Goal: Participate in discussion

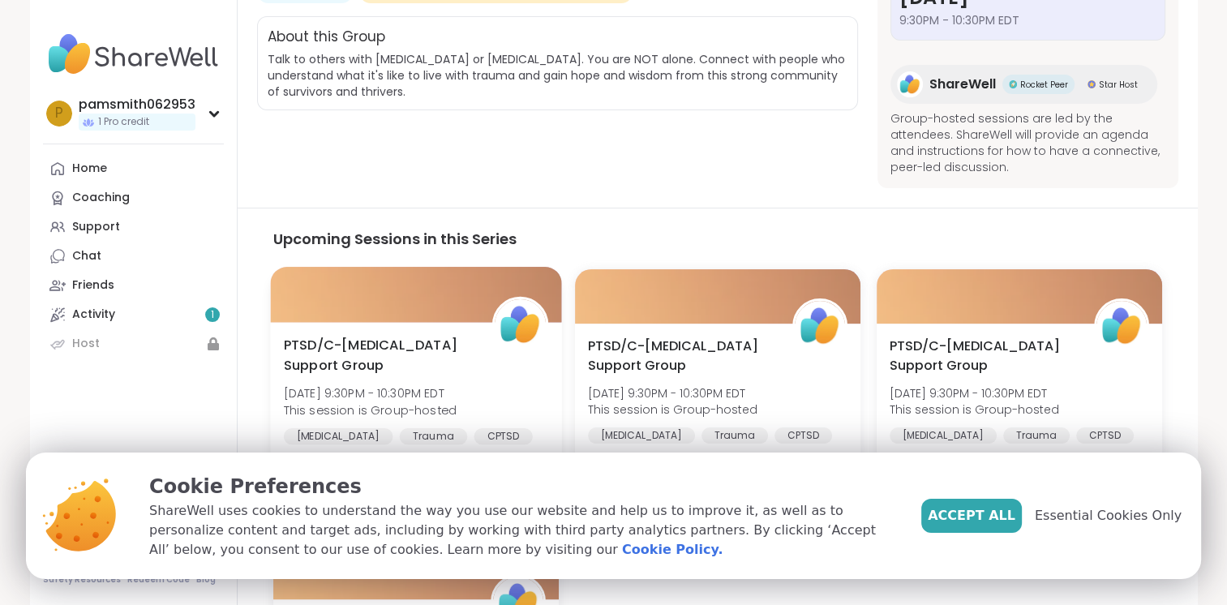
scroll to position [324, 0]
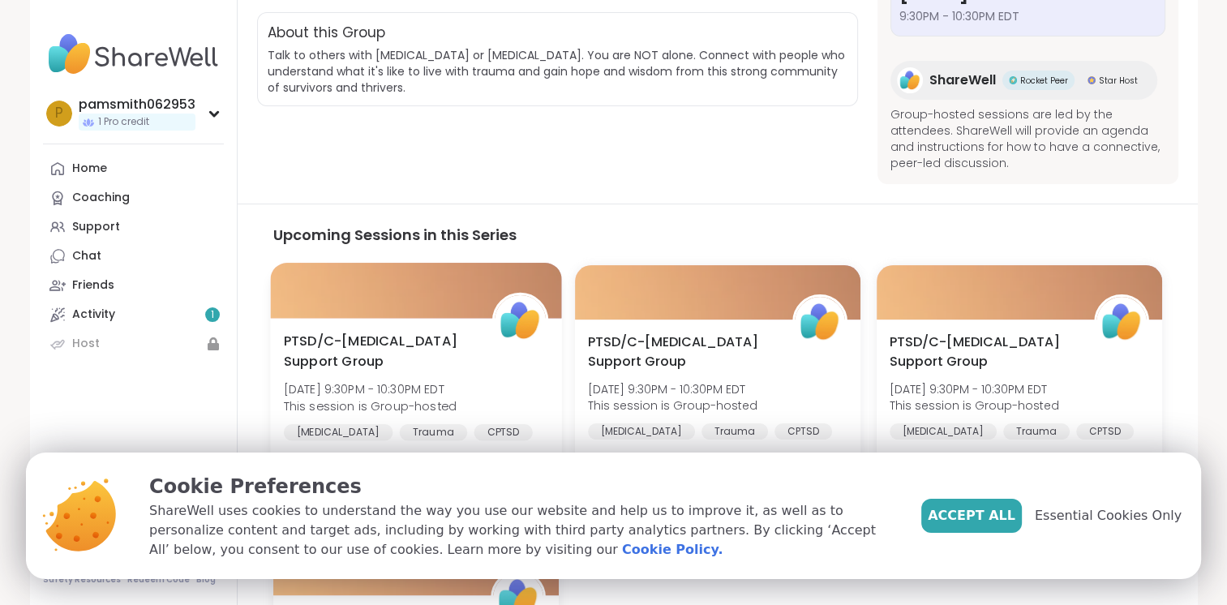
click at [386, 341] on span "PTSD/C-[MEDICAL_DATA] Support Group" at bounding box center [378, 352] width 191 height 40
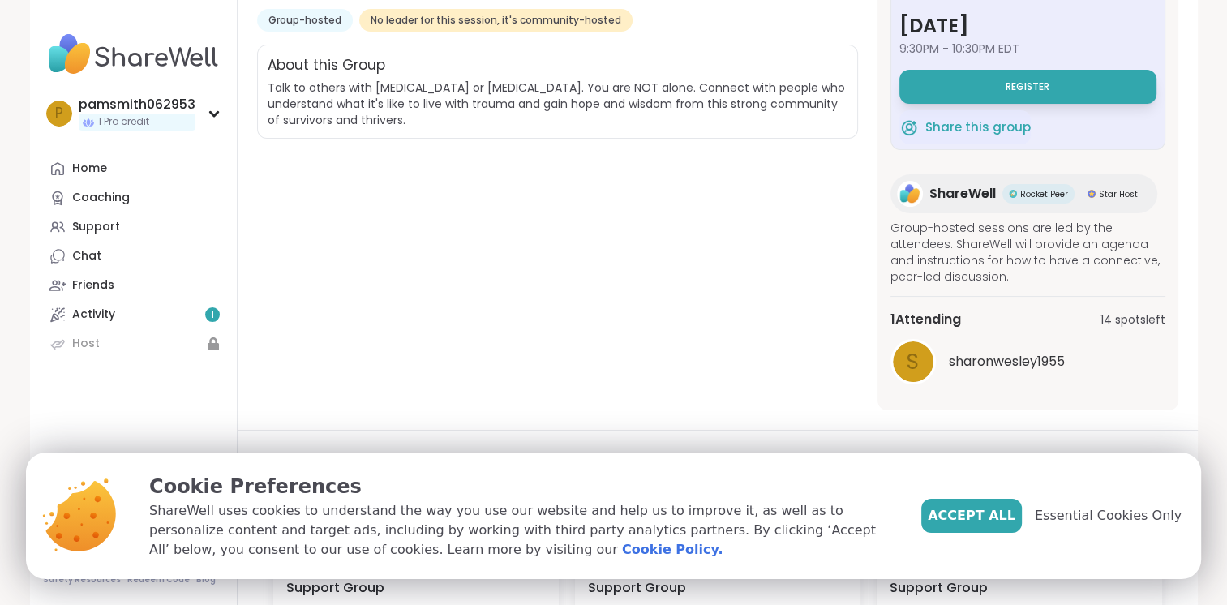
scroll to position [81, 0]
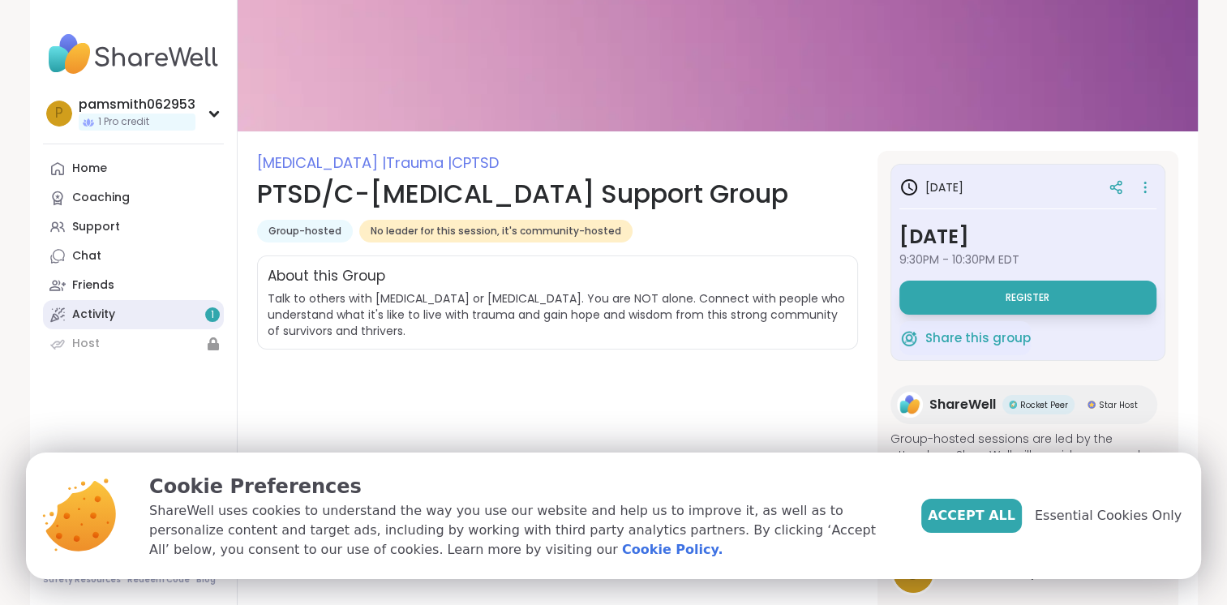
click at [107, 311] on div "Activity 1" at bounding box center [93, 315] width 43 height 16
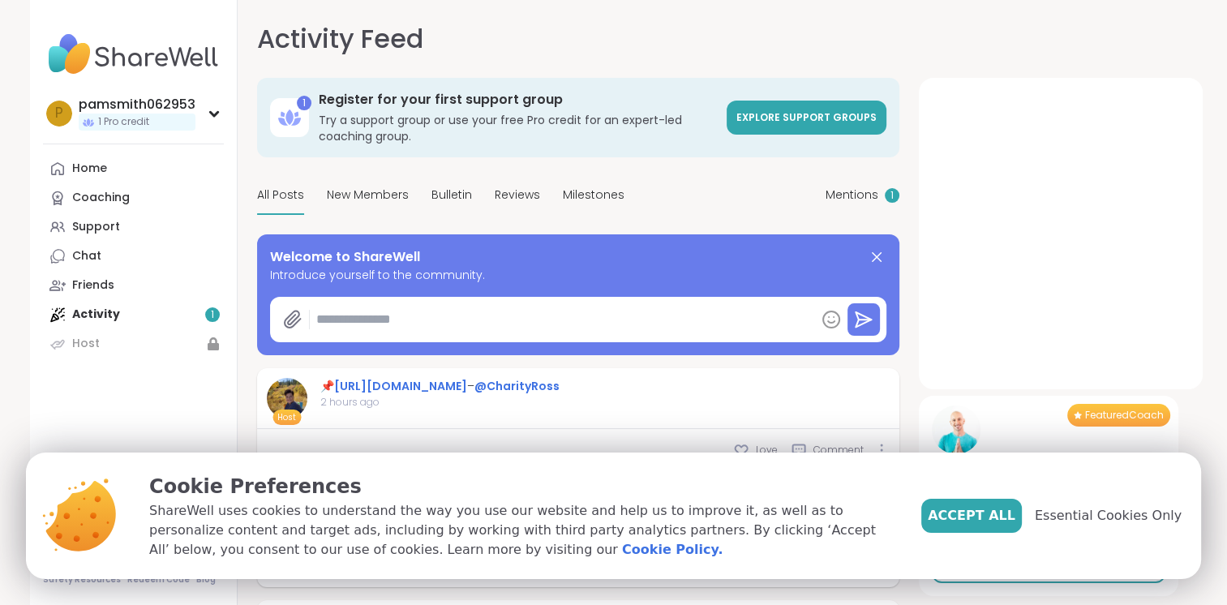
type textarea "*"
